Goal: Find specific page/section: Find specific page/section

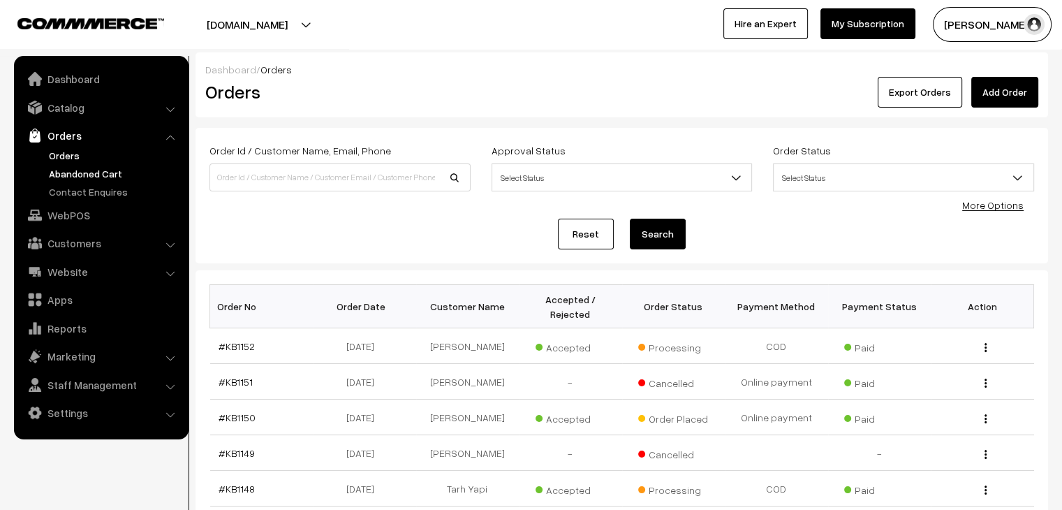
click at [84, 177] on link "Abandoned Cart" at bounding box center [114, 173] width 138 height 15
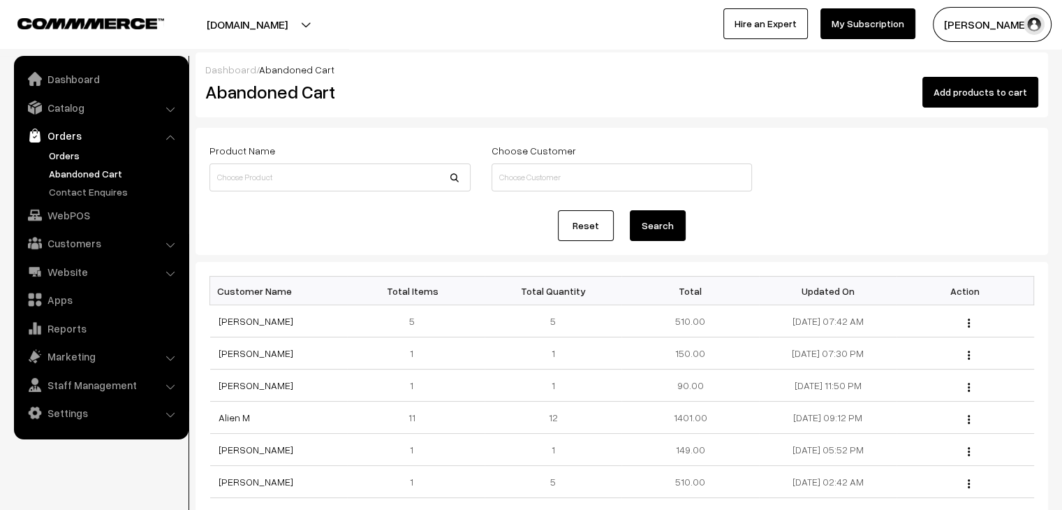
click at [77, 156] on link "Orders" at bounding box center [114, 155] width 138 height 15
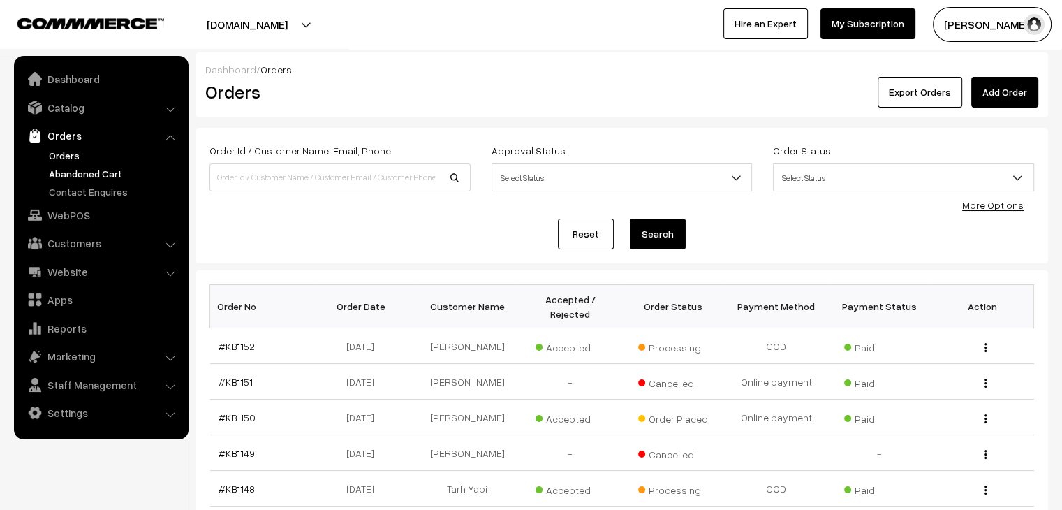
click at [94, 174] on link "Abandoned Cart" at bounding box center [114, 173] width 138 height 15
click at [94, 170] on link "Abandoned Cart" at bounding box center [114, 173] width 138 height 15
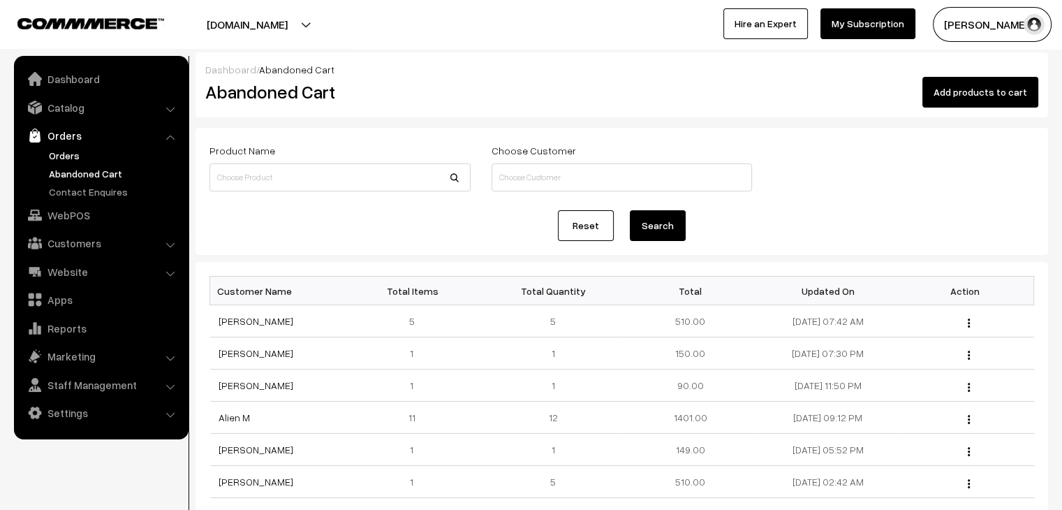
click at [64, 157] on link "Orders" at bounding box center [114, 155] width 138 height 15
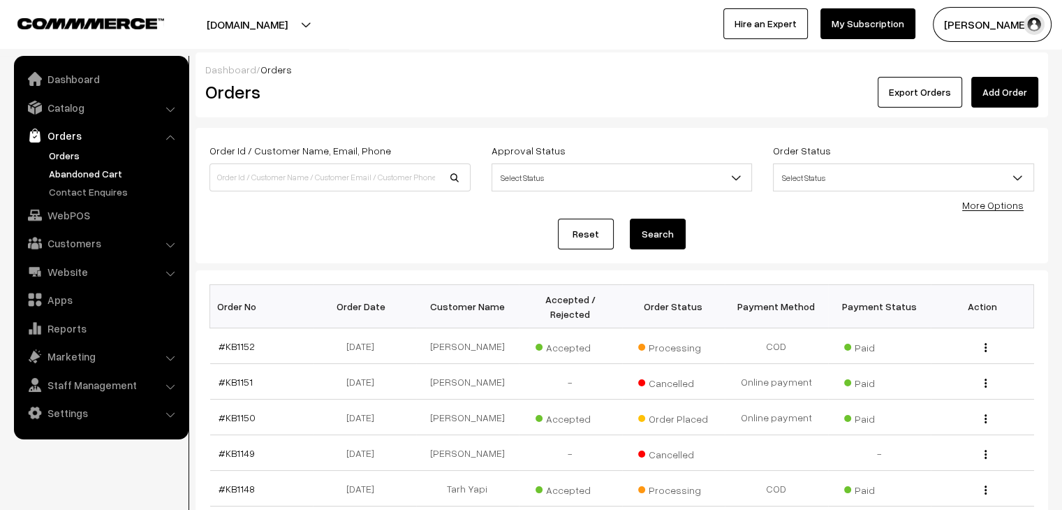
click at [116, 173] on link "Abandoned Cart" at bounding box center [114, 173] width 138 height 15
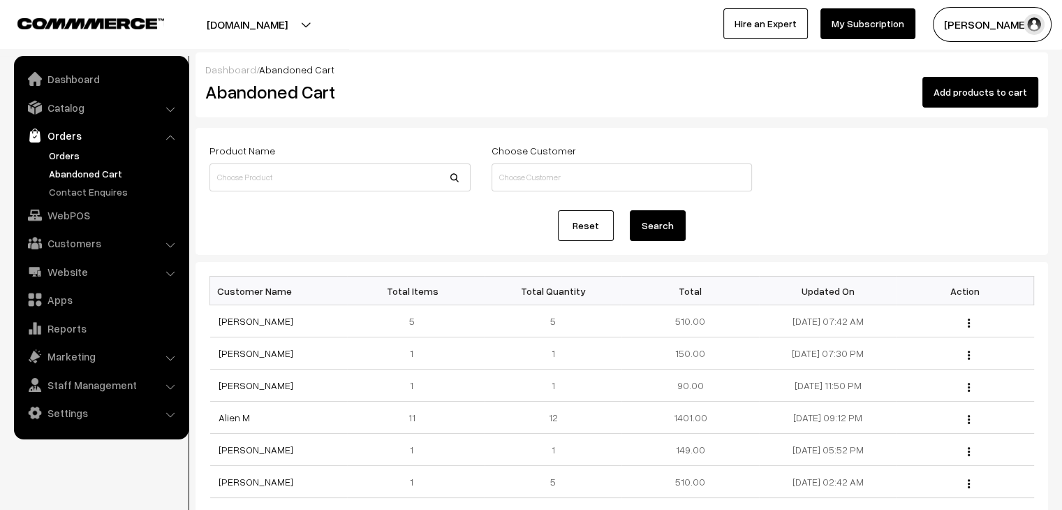
click at [64, 152] on link "Orders" at bounding box center [114, 155] width 138 height 15
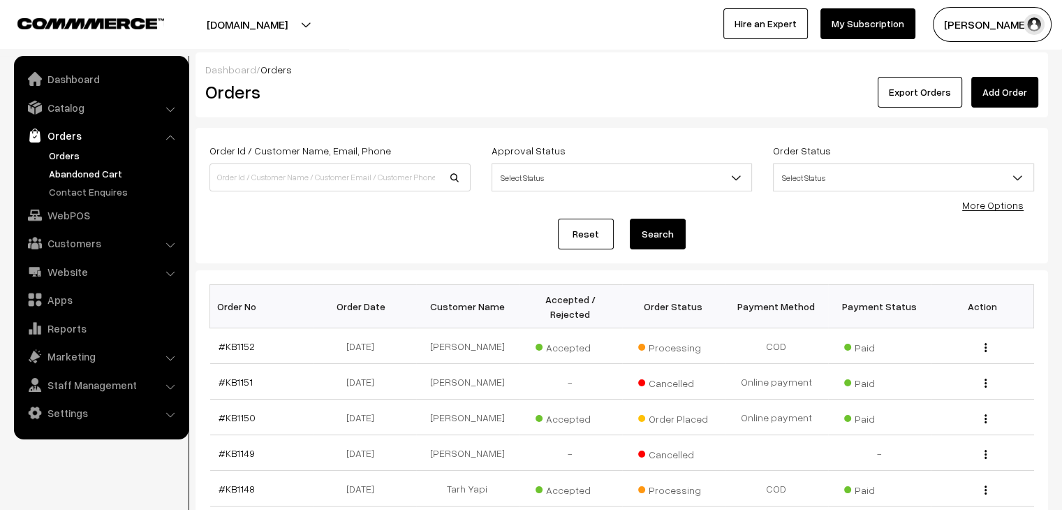
click at [125, 176] on link "Abandoned Cart" at bounding box center [114, 173] width 138 height 15
